Goal: Task Accomplishment & Management: Complete application form

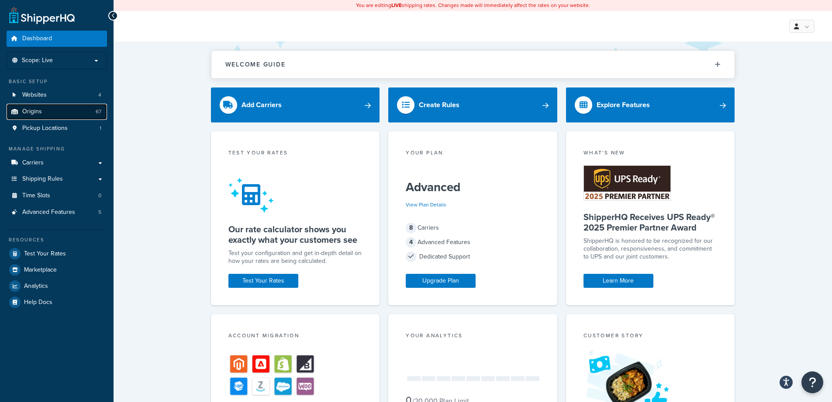
click at [32, 115] on span "Origins" at bounding box center [32, 111] width 20 height 7
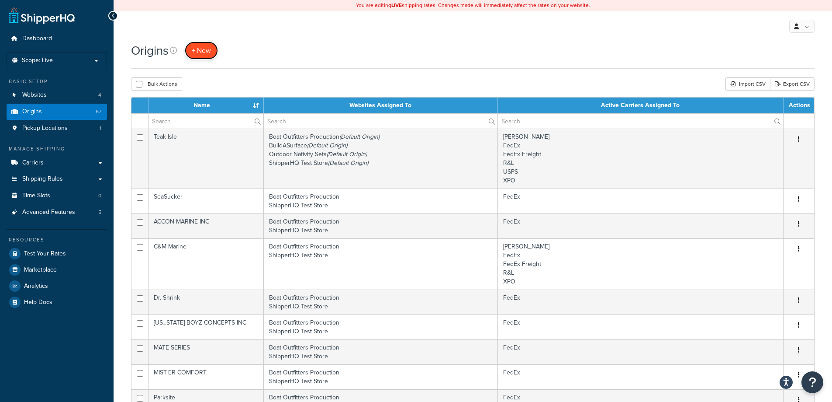
click at [196, 52] on span "+ New" at bounding box center [201, 50] width 19 height 10
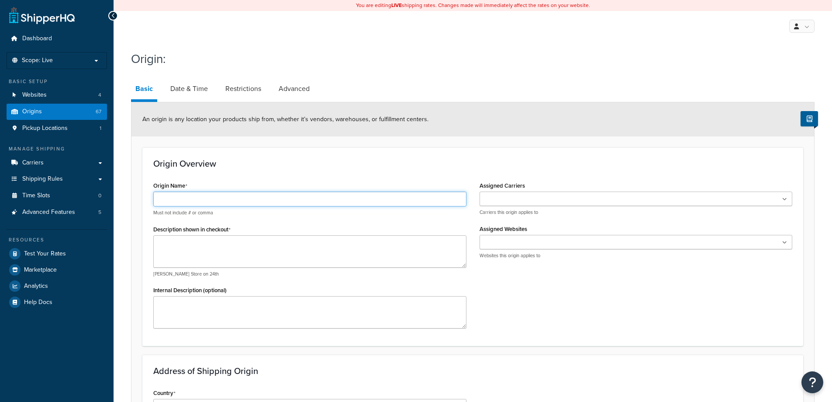
click at [186, 198] on input "Origin Name" at bounding box center [309, 198] width 313 height 15
type input "CWR"
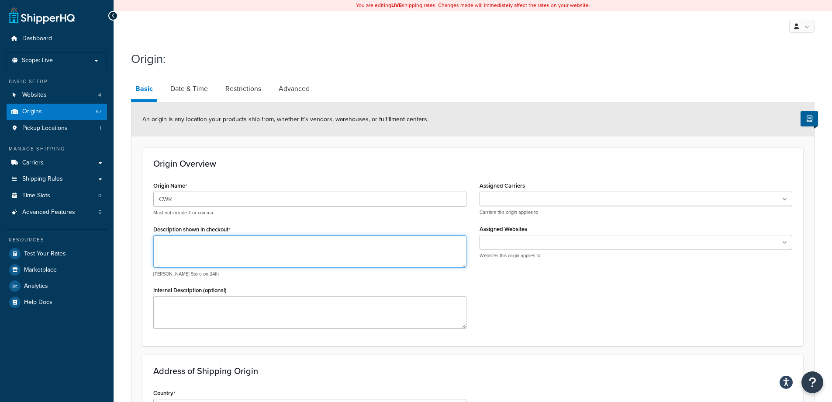
click at [203, 246] on textarea "Description shown in checkout" at bounding box center [309, 251] width 313 height 32
type textarea "CWR"
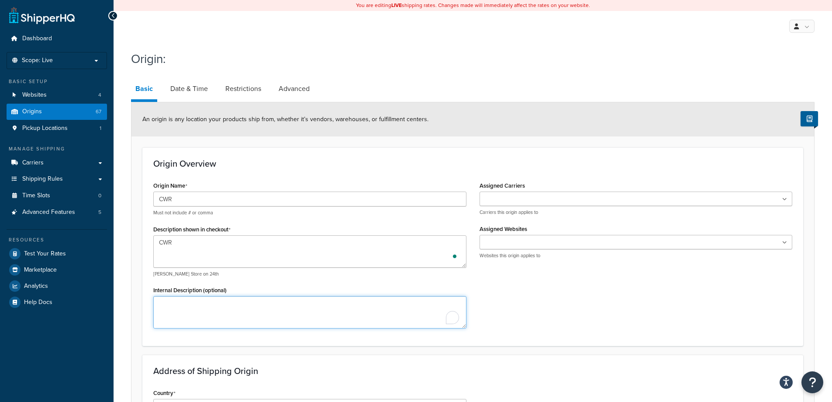
click at [243, 308] on textarea "Internal Description (optional)" at bounding box center [309, 312] width 313 height 32
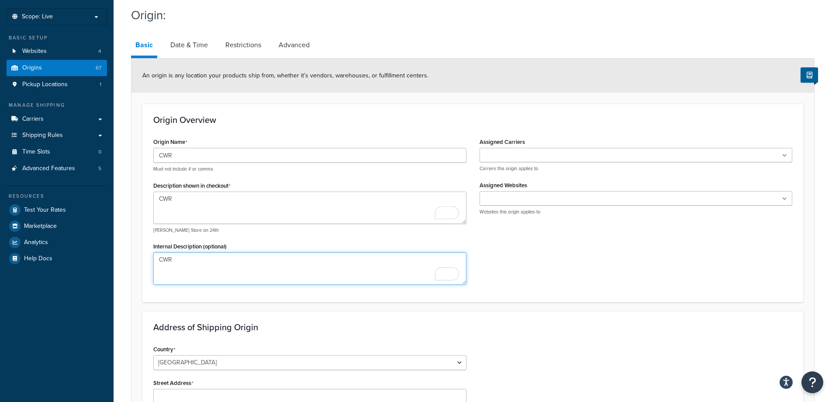
type textarea "CWR"
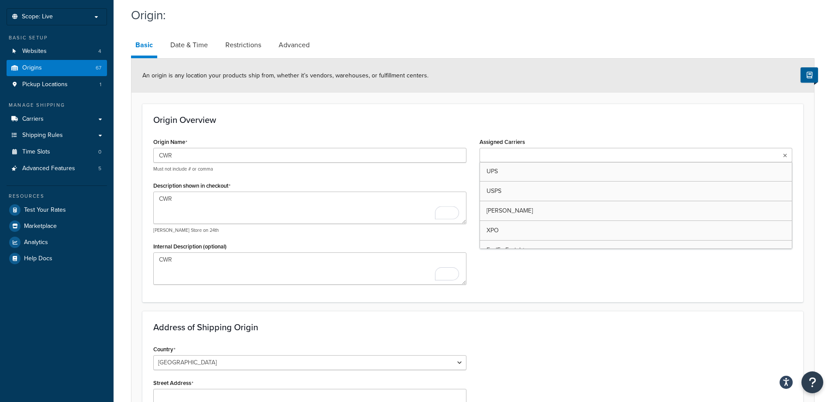
click at [523, 149] on ul at bounding box center [636, 155] width 313 height 14
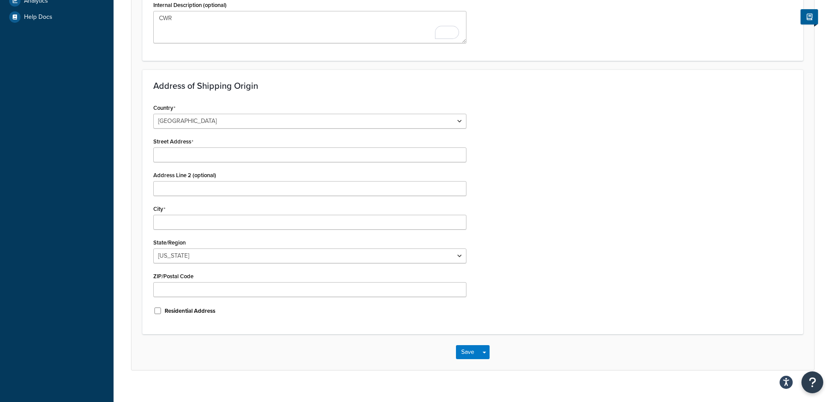
scroll to position [298, 0]
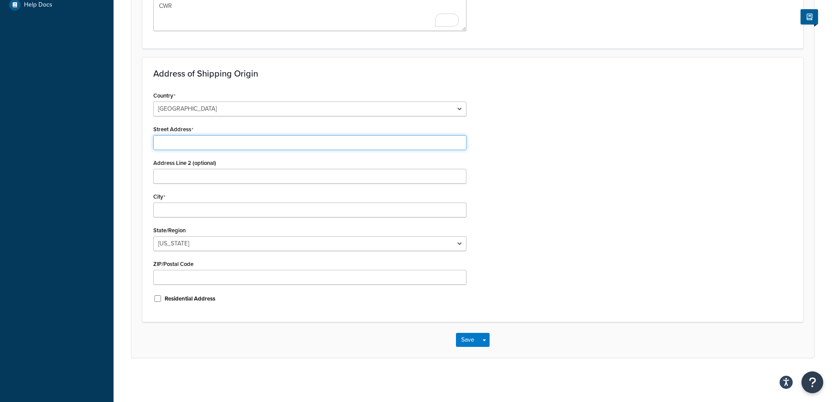
click at [272, 140] on input "Street Address" at bounding box center [309, 142] width 313 height 15
type input "8"
type input "18 Butler Ave"
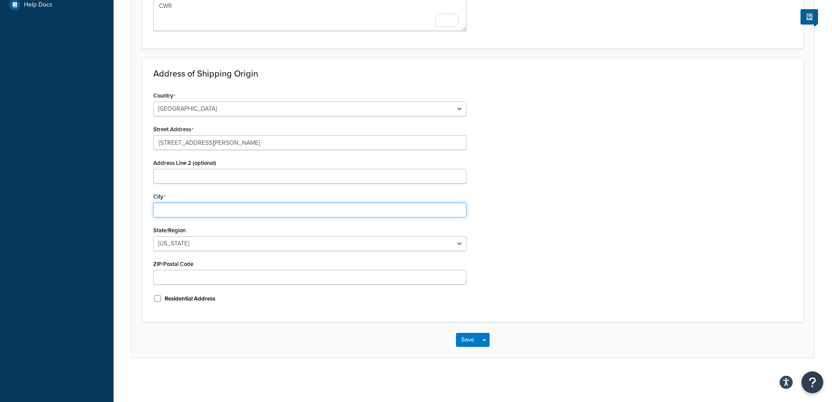
click at [211, 210] on input "City" at bounding box center [309, 209] width 313 height 15
type input "Bayville"
select select "30"
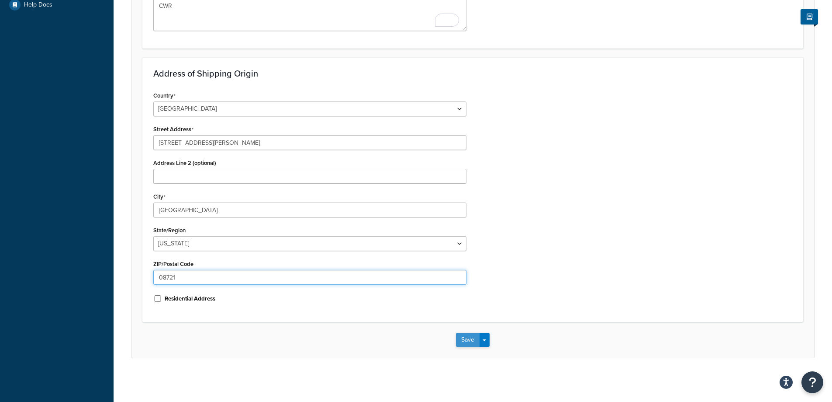
type input "08721"
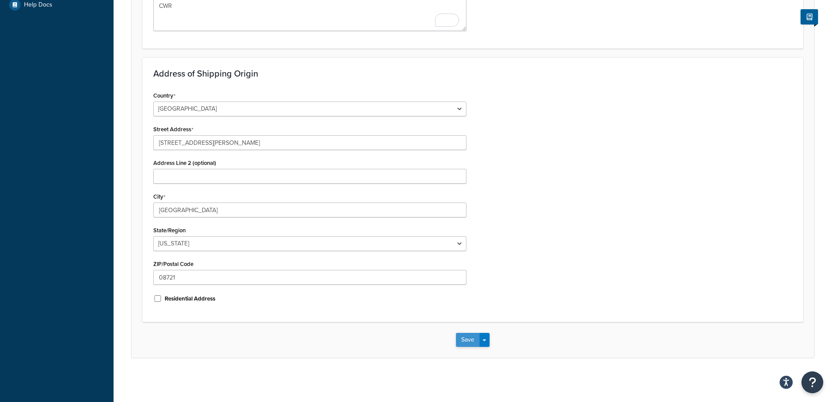
click at [462, 342] on button "Save" at bounding box center [468, 339] width 24 height 14
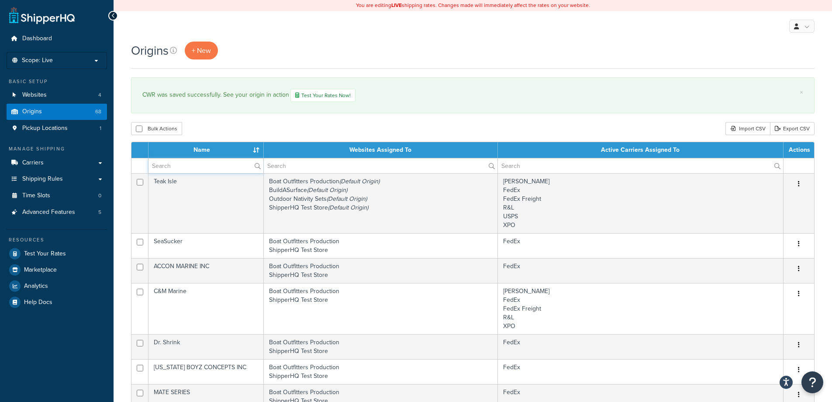
click at [213, 171] on input "text" at bounding box center [206, 165] width 115 height 15
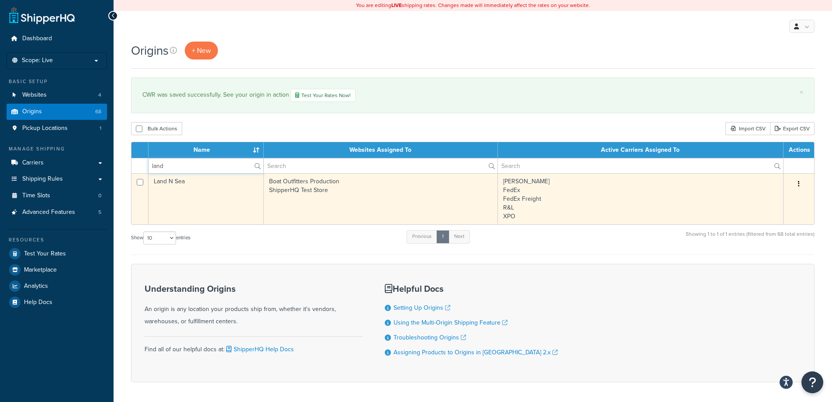
type input "land"
click at [614, 194] on td "Estes FedEx FedEx Freight R&L XPO" at bounding box center [641, 198] width 286 height 51
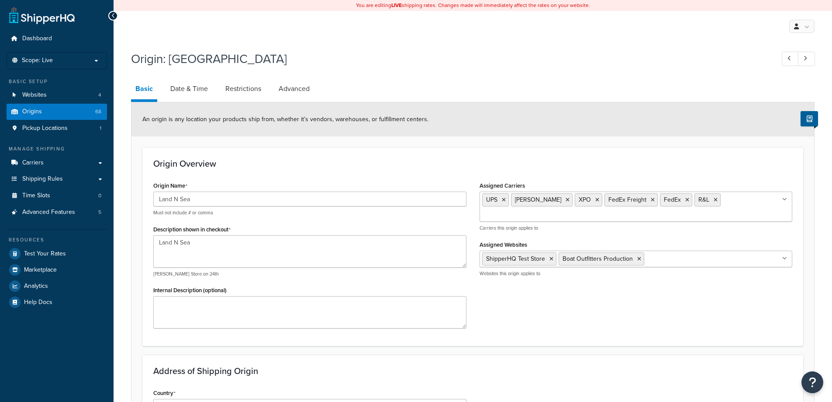
select select "25"
click at [69, 110] on link "Origins 68" at bounding box center [57, 112] width 100 height 16
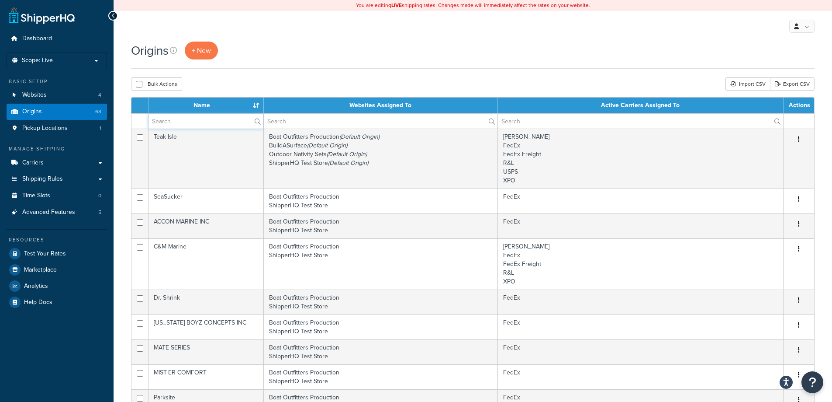
click at [188, 120] on input "text" at bounding box center [206, 121] width 115 height 15
type input "cwr"
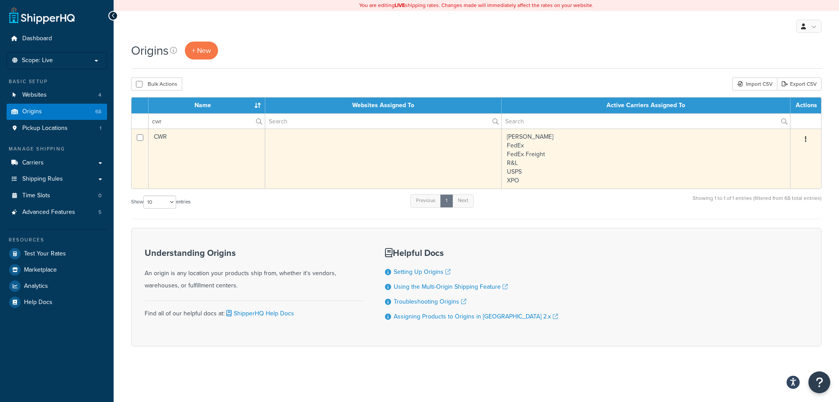
click at [555, 164] on td "[PERSON_NAME] FedEx FedEx Freight R&L USPS XPO" at bounding box center [646, 158] width 289 height 60
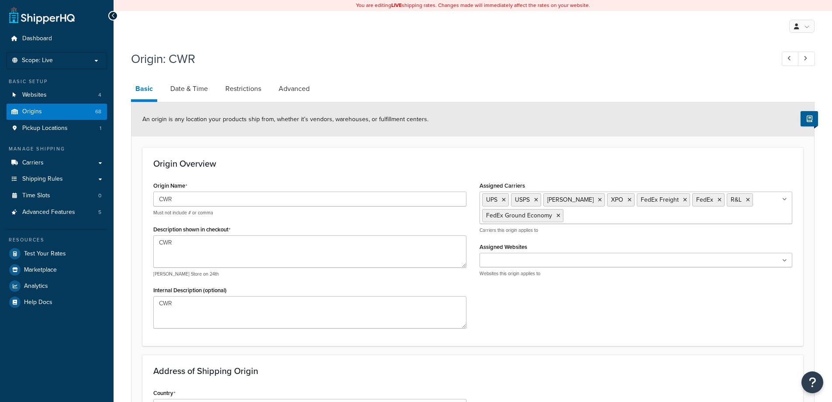
select select "30"
click at [597, 257] on ul at bounding box center [636, 260] width 313 height 14
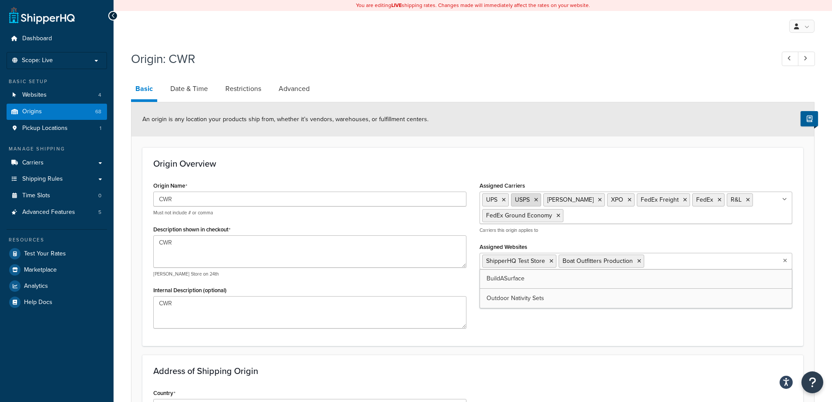
click at [536, 200] on icon at bounding box center [536, 199] width 4 height 5
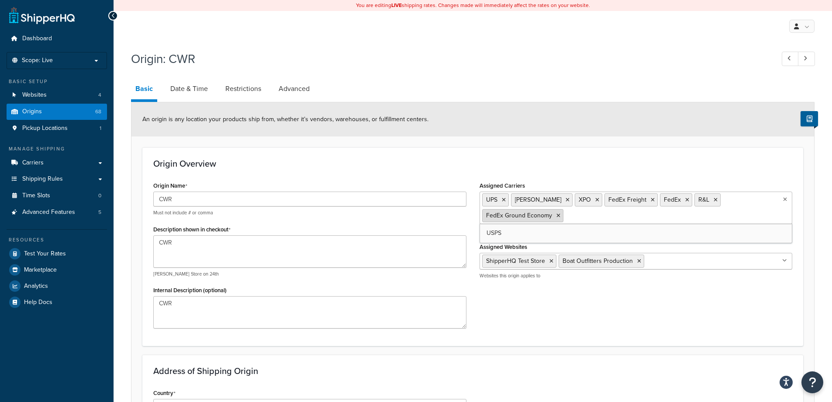
click at [561, 213] on icon at bounding box center [559, 215] width 4 height 5
click at [701, 161] on h3 "Origin Overview" at bounding box center [472, 164] width 639 height 10
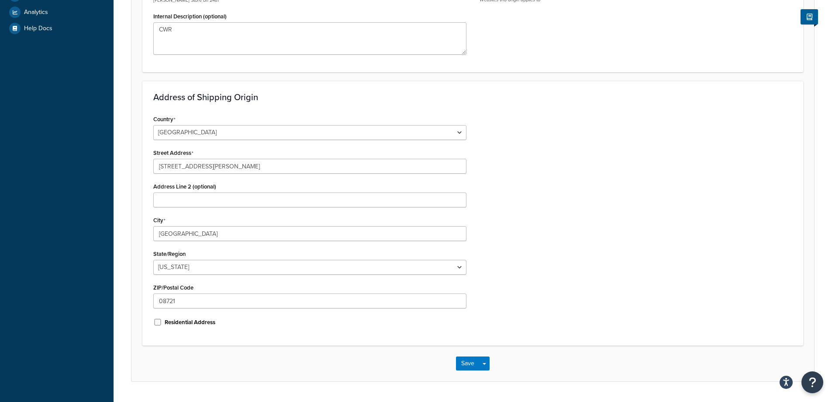
scroll to position [298, 0]
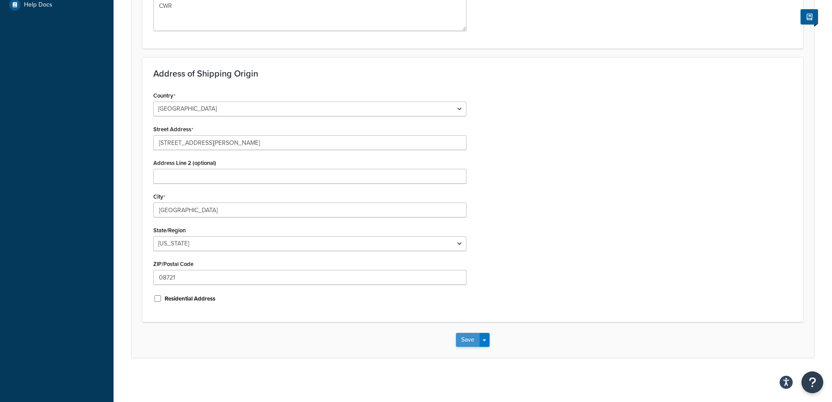
click at [473, 339] on button "Save" at bounding box center [468, 339] width 24 height 14
